Goal: Task Accomplishment & Management: Manage account settings

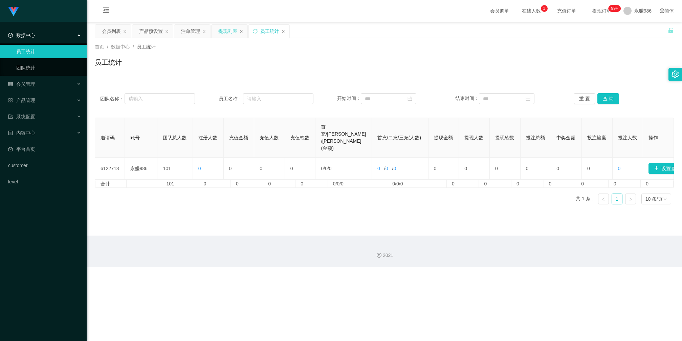
click at [230, 30] on div "提现列表" at bounding box center [227, 31] width 19 height 13
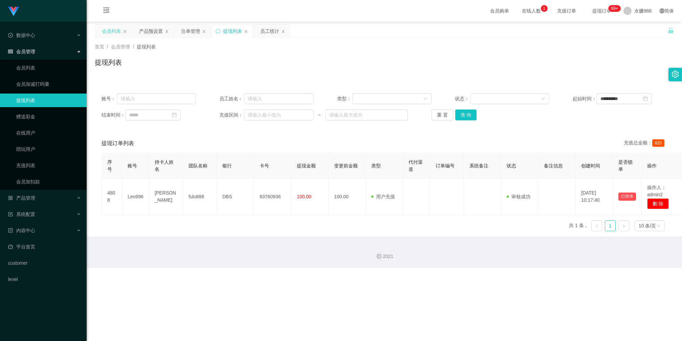
click at [116, 32] on div "会员列表" at bounding box center [111, 31] width 19 height 13
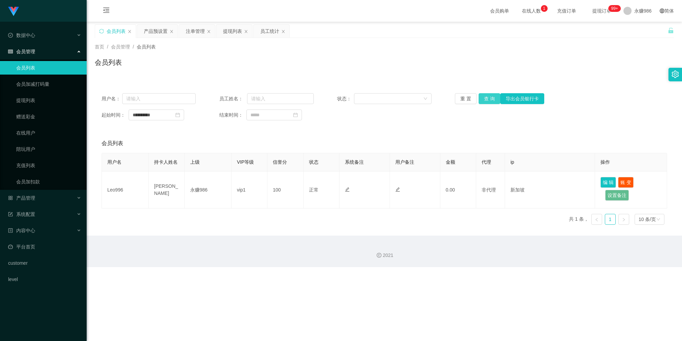
click at [490, 100] on button "查 询" at bounding box center [490, 98] width 22 height 11
click at [180, 114] on icon "图标: close-circle" at bounding box center [177, 114] width 5 height 5
click at [172, 116] on input at bounding box center [157, 114] width 56 height 11
click at [174, 217] on link "[DATE]" at bounding box center [175, 217] width 15 height 13
type input "**********"
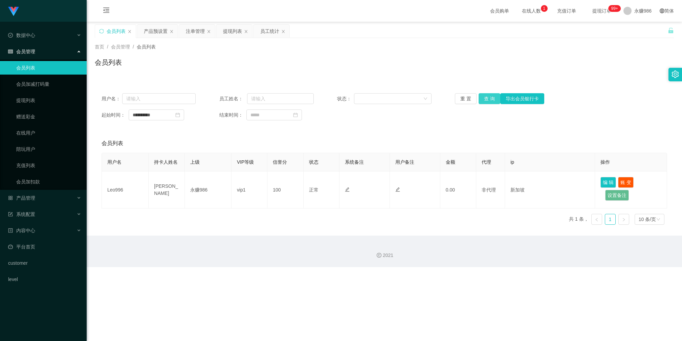
click at [481, 97] on button "查 询" at bounding box center [490, 98] width 22 height 11
click at [483, 102] on button "查 询" at bounding box center [490, 98] width 22 height 11
click at [488, 99] on button "查 询" at bounding box center [490, 98] width 22 height 11
click at [486, 99] on button "查 询" at bounding box center [490, 98] width 22 height 11
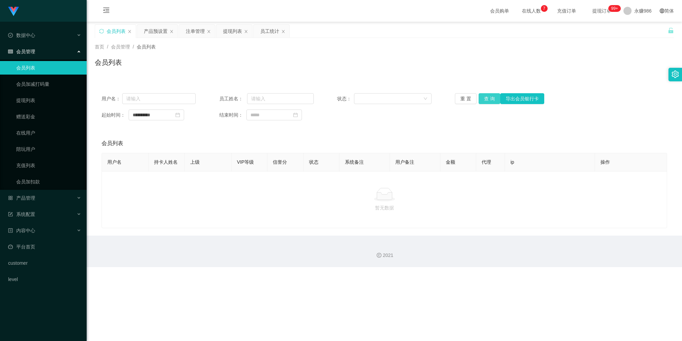
click at [488, 99] on button "查 询" at bounding box center [490, 98] width 22 height 11
click at [225, 28] on div "提现列表" at bounding box center [232, 31] width 19 height 13
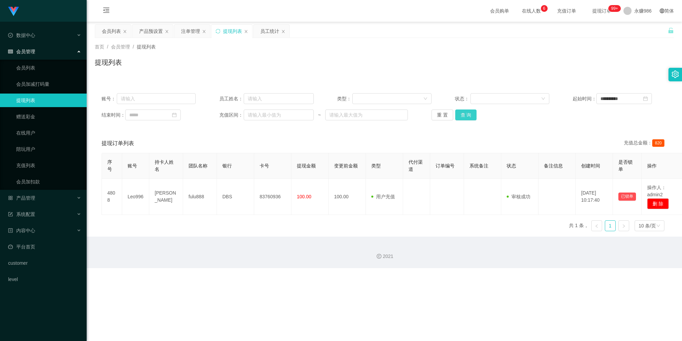
click at [465, 112] on button "查 询" at bounding box center [466, 114] width 22 height 11
